Goal: Task Accomplishment & Management: Use online tool/utility

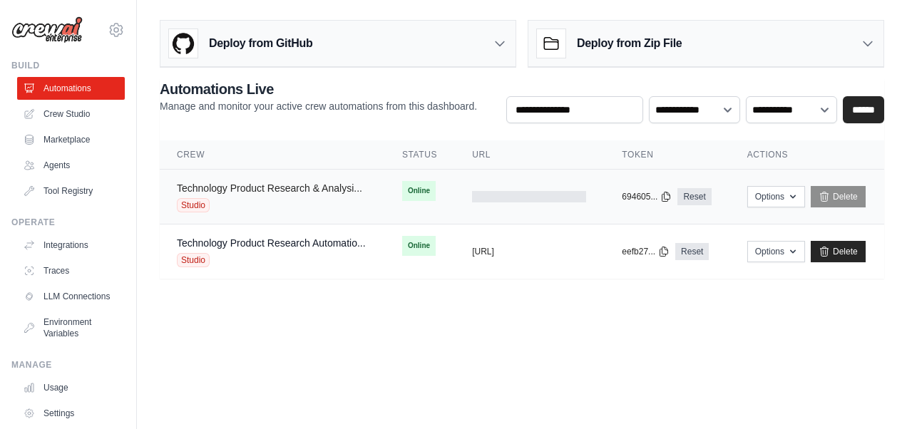
click at [307, 189] on link "Technology Product Research & Analysi..." at bounding box center [269, 188] width 185 height 11
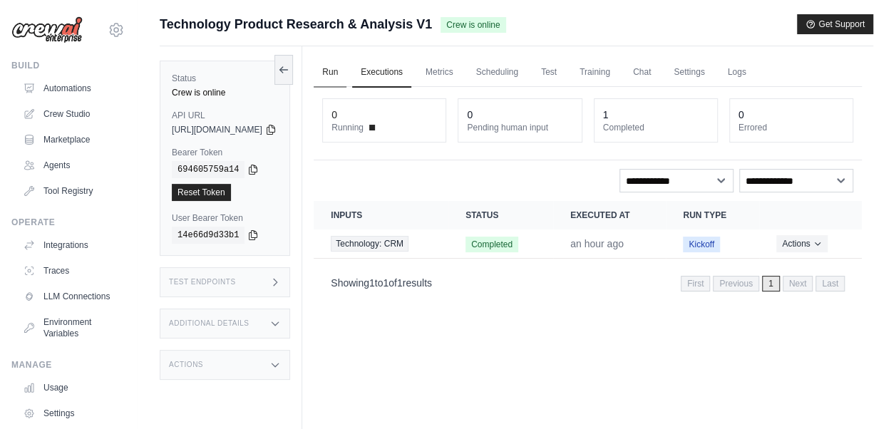
click at [347, 74] on link "Run" at bounding box center [330, 73] width 33 height 30
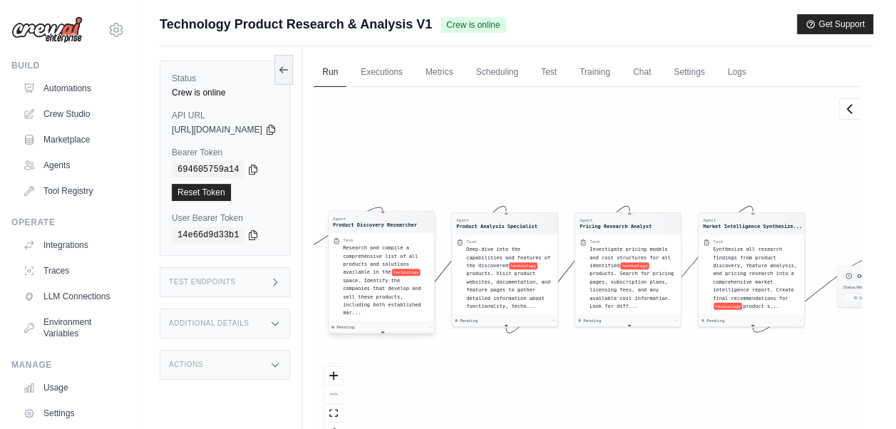
click at [374, 308] on div "Task Research and compile a comprehensive list of all products and solutions av…" at bounding box center [382, 277] width 106 height 88
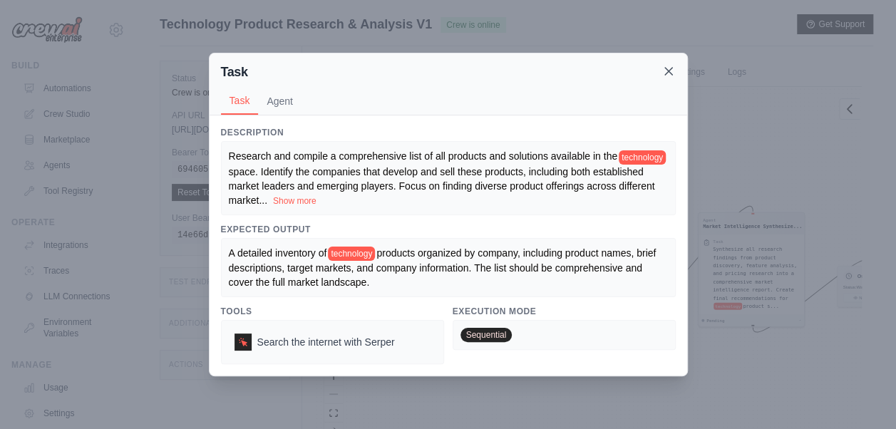
click at [669, 73] on icon at bounding box center [669, 71] width 14 height 14
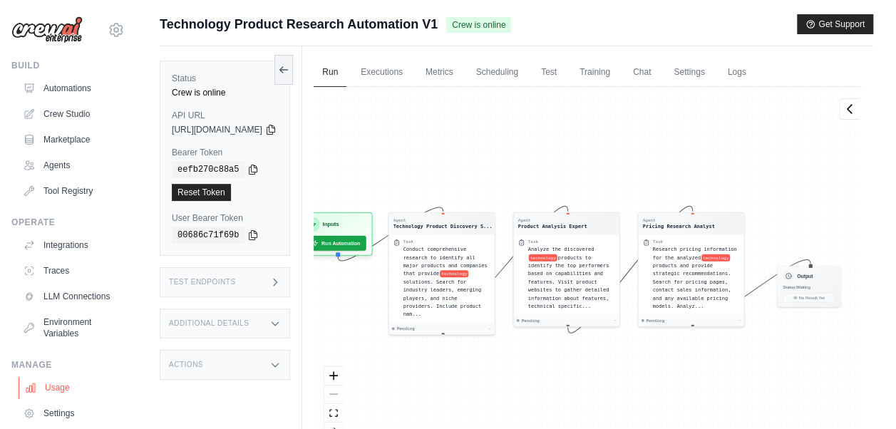
click at [67, 398] on link "Usage" at bounding box center [73, 388] width 108 height 23
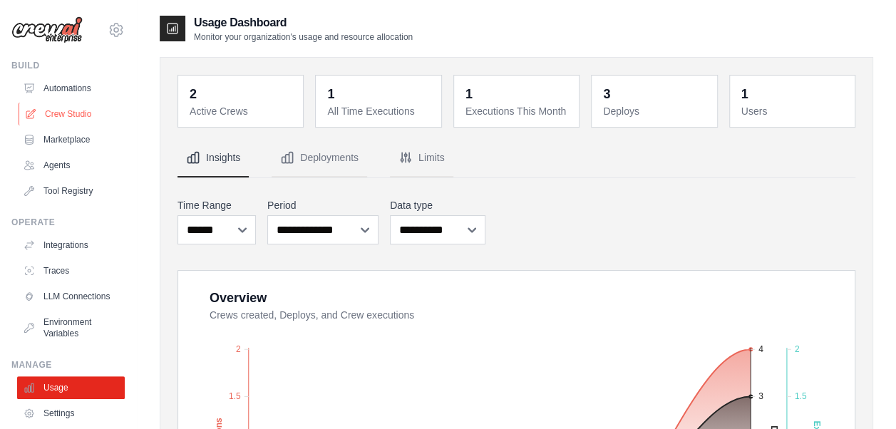
click at [70, 116] on link "Crew Studio" at bounding box center [73, 114] width 108 height 23
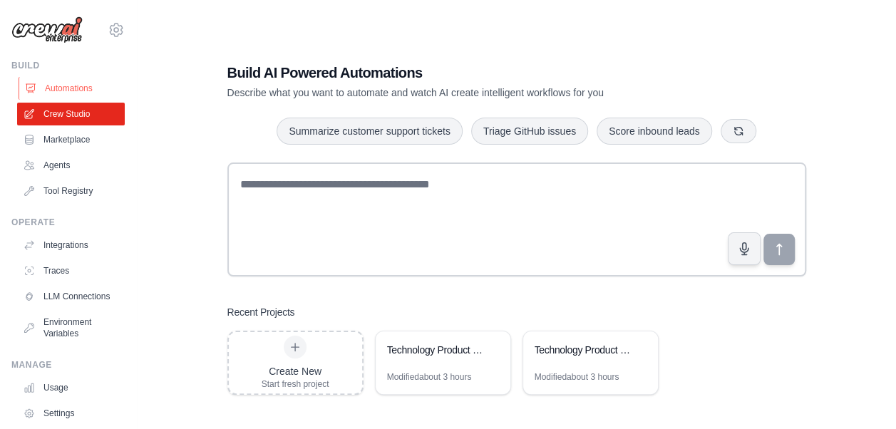
click at [66, 88] on link "Automations" at bounding box center [73, 88] width 108 height 23
